Goal: Obtain resource: Download file/media

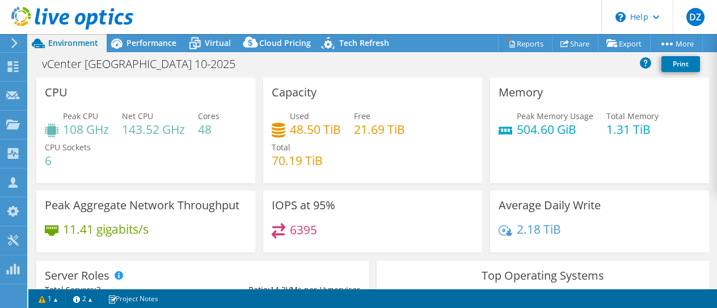
select select "USEast"
select select "USD"
click at [230, 206] on h3 "Peak Aggregate Network Throughput" at bounding box center [142, 205] width 195 height 12
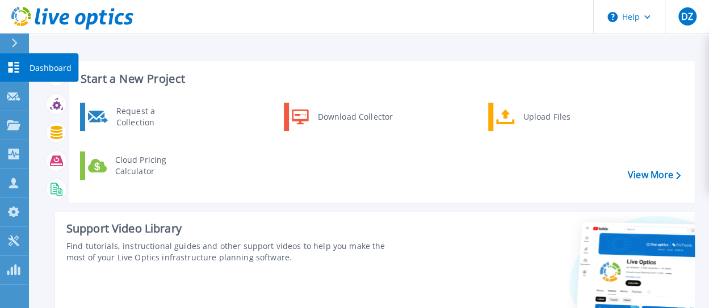
click at [33, 68] on p "Dashboard" at bounding box center [50, 67] width 42 height 29
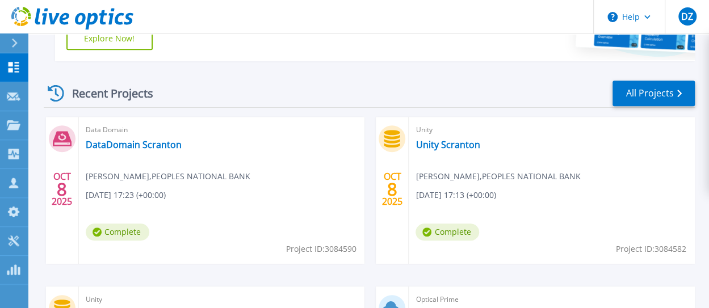
scroll to position [282, 0]
click at [127, 145] on link "DataDomain Scranton" at bounding box center [134, 143] width 96 height 11
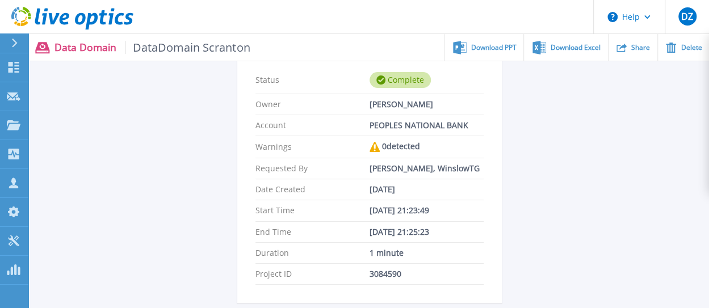
scroll to position [137, 0]
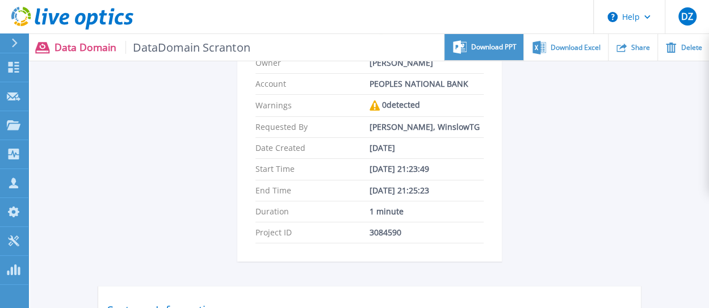
click at [484, 49] on span "Download PPT" at bounding box center [493, 47] width 45 height 7
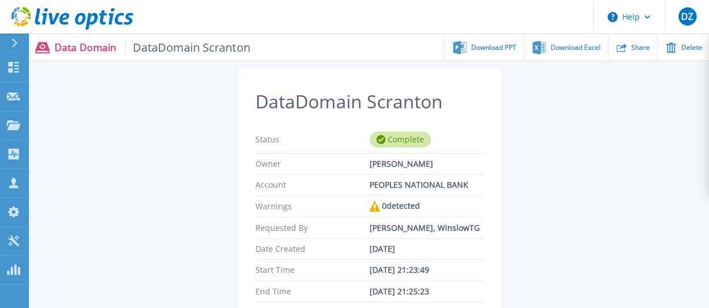
scroll to position [0, 0]
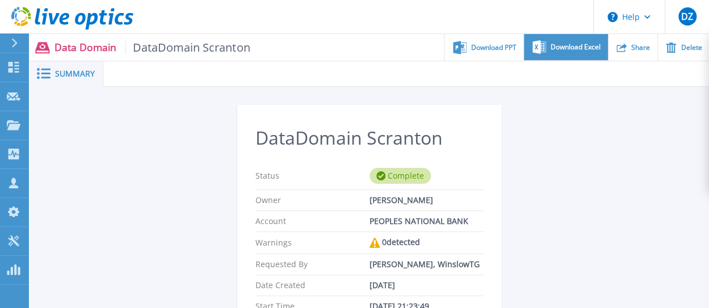
click at [554, 48] on span "Download Excel" at bounding box center [575, 47] width 50 height 7
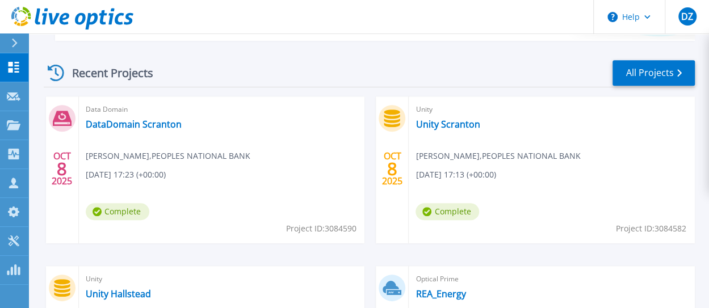
scroll to position [335, 0]
